Goal: Task Accomplishment & Management: Complete application form

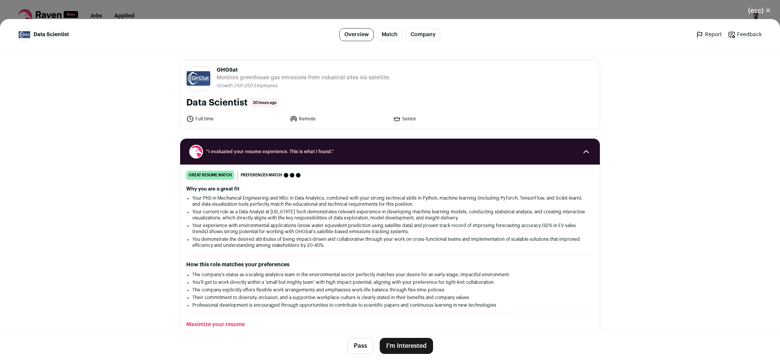
click at [418, 346] on button "I'm Interested" at bounding box center [406, 346] width 53 height 16
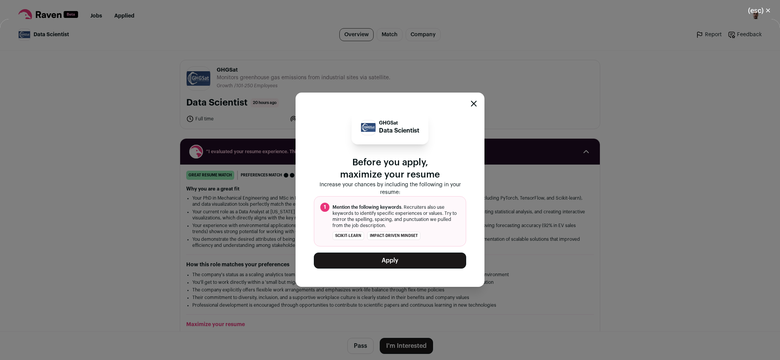
click at [386, 260] on button "Apply" at bounding box center [390, 261] width 152 height 16
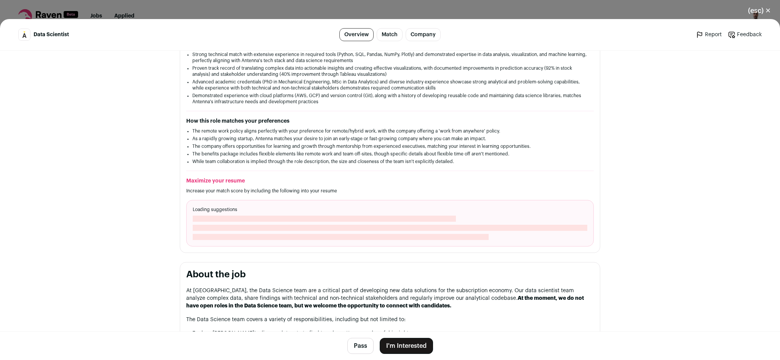
scroll to position [152, 0]
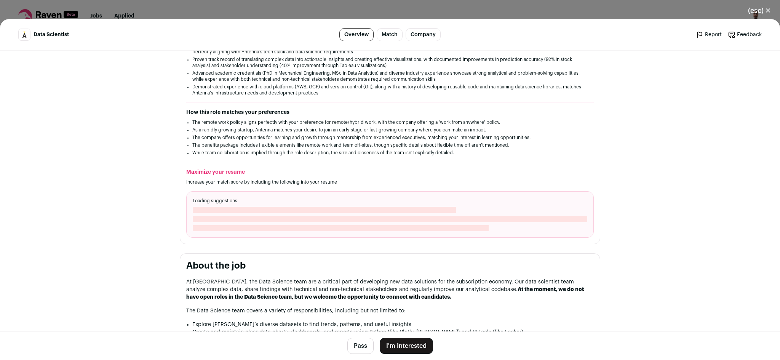
click at [401, 344] on button "I'm Interested" at bounding box center [406, 346] width 53 height 16
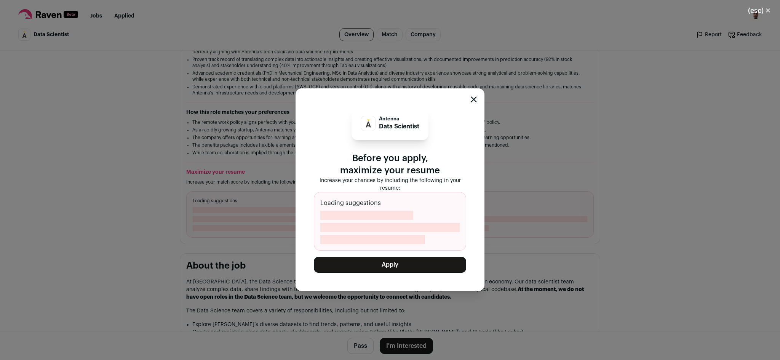
click at [396, 263] on button "Apply" at bounding box center [390, 265] width 152 height 16
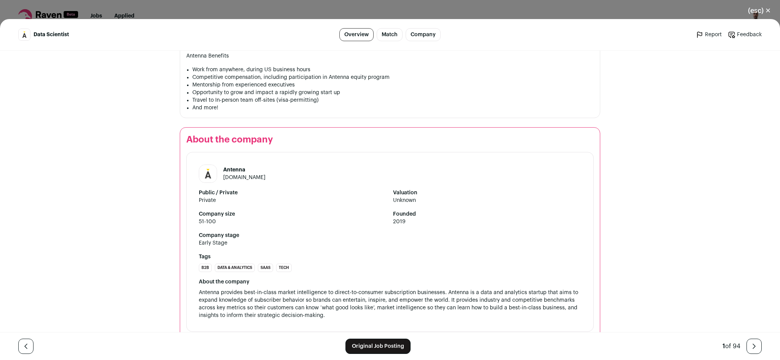
scroll to position [672, 0]
